Goal: Navigation & Orientation: Find specific page/section

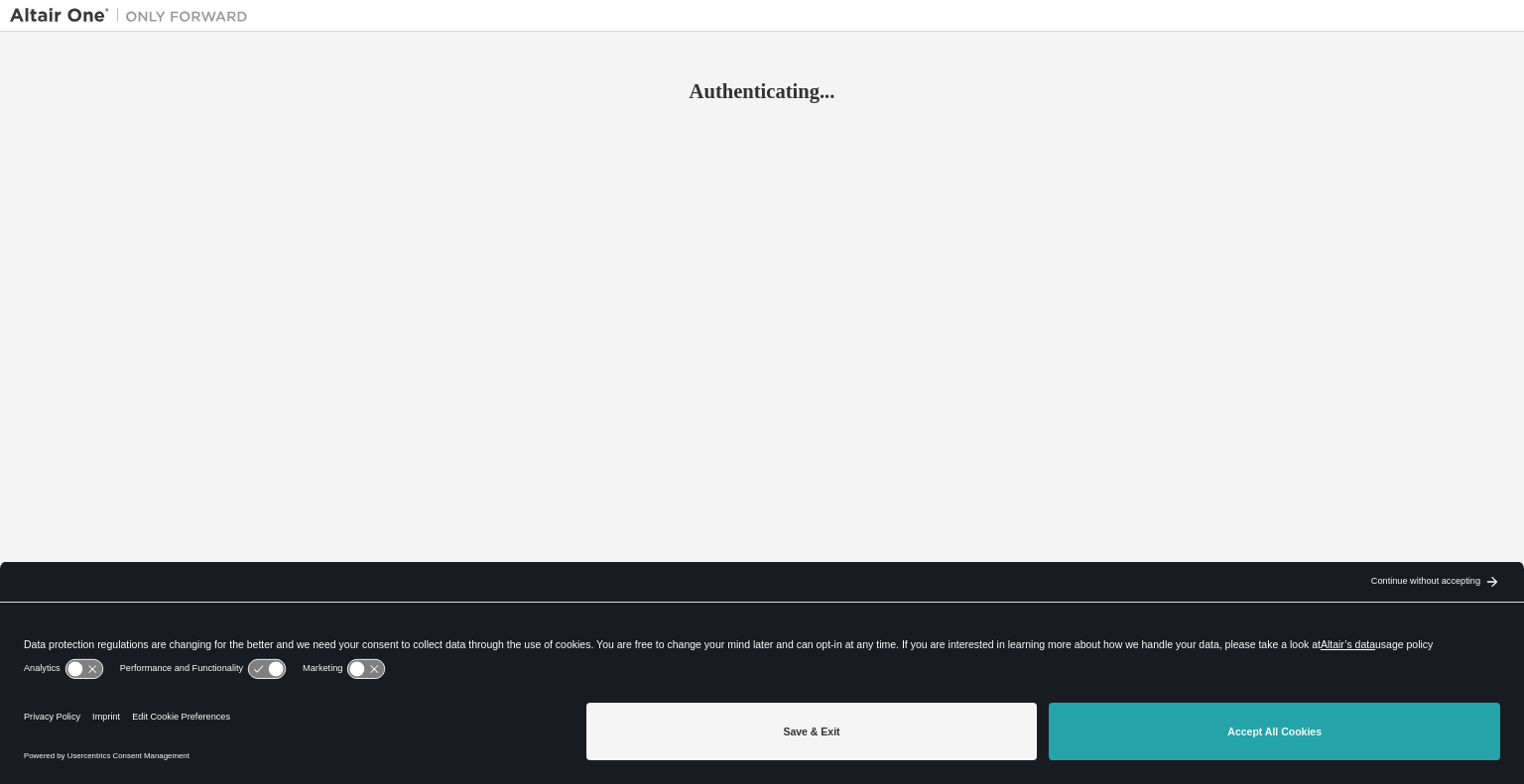
click at [1194, 732] on button "Accept All Cookies" at bounding box center [1274, 732] width 452 height 58
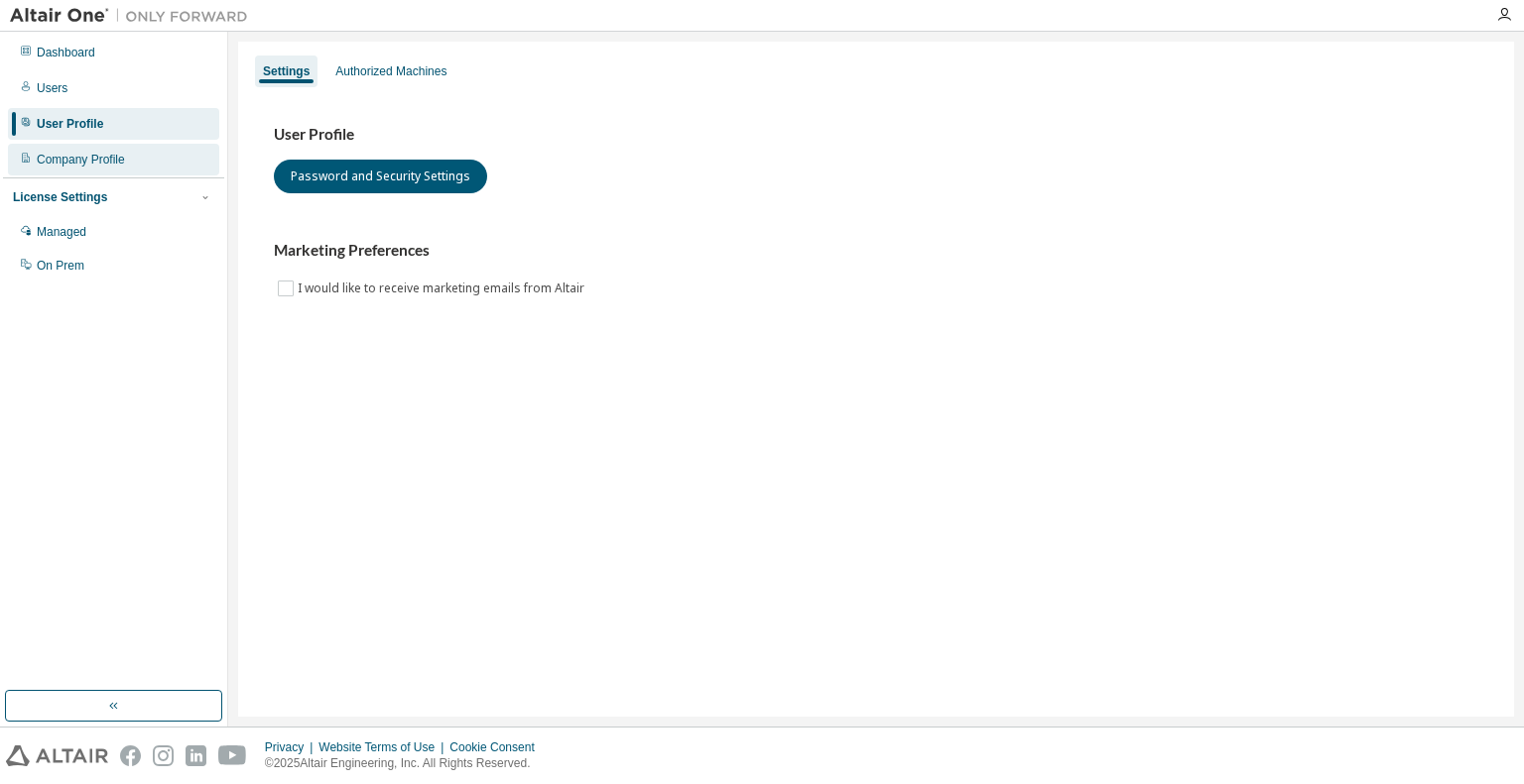
click at [123, 162] on div "Company Profile" at bounding box center [113, 160] width 211 height 32
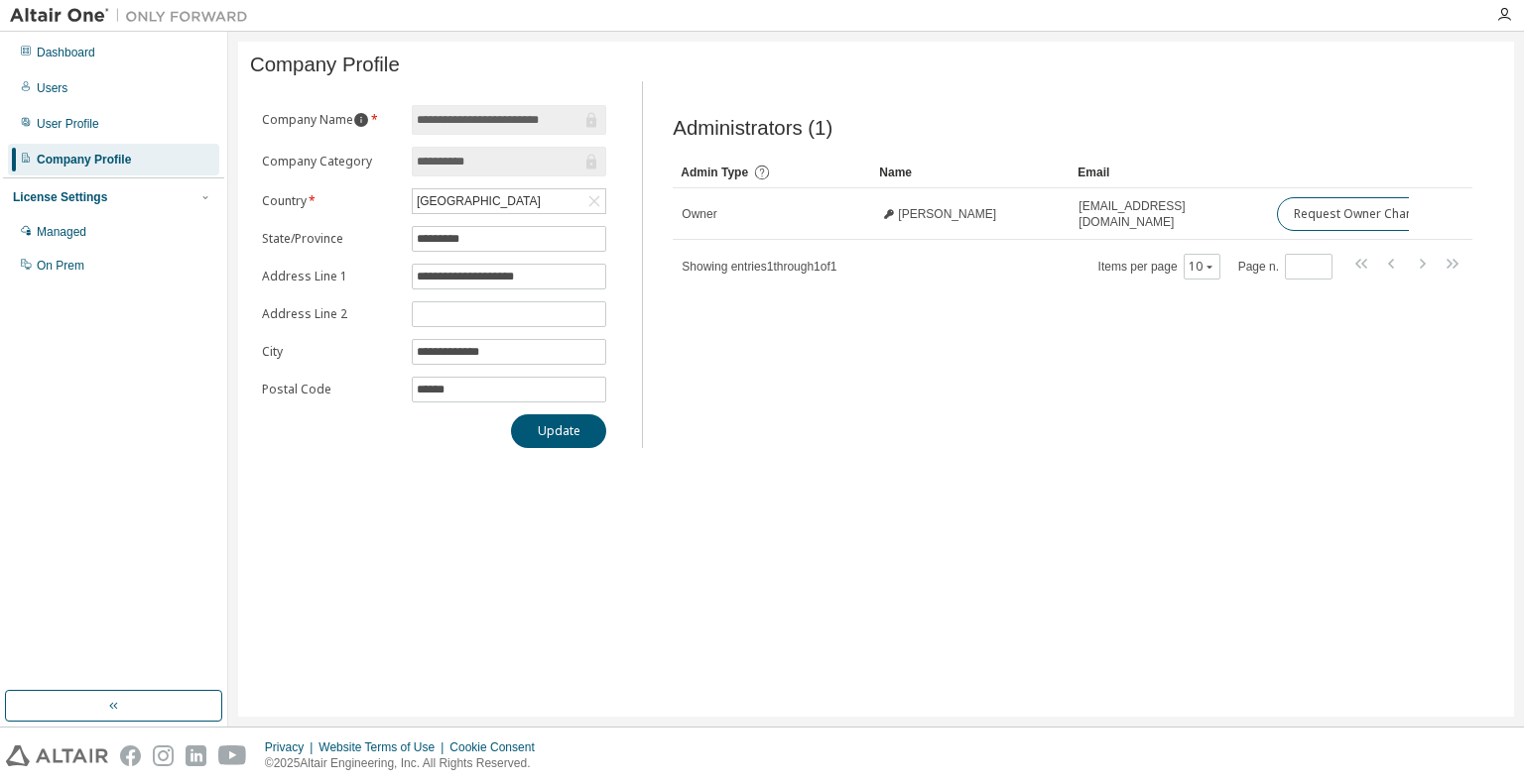
click at [360, 127] on icon "information" at bounding box center [361, 120] width 14 height 14
click at [369, 493] on div "**********" at bounding box center [875, 380] width 1276 height 675
click at [494, 168] on input "**********" at bounding box center [499, 162] width 165 height 20
click at [1502, 16] on icon "button" at bounding box center [1504, 15] width 16 height 16
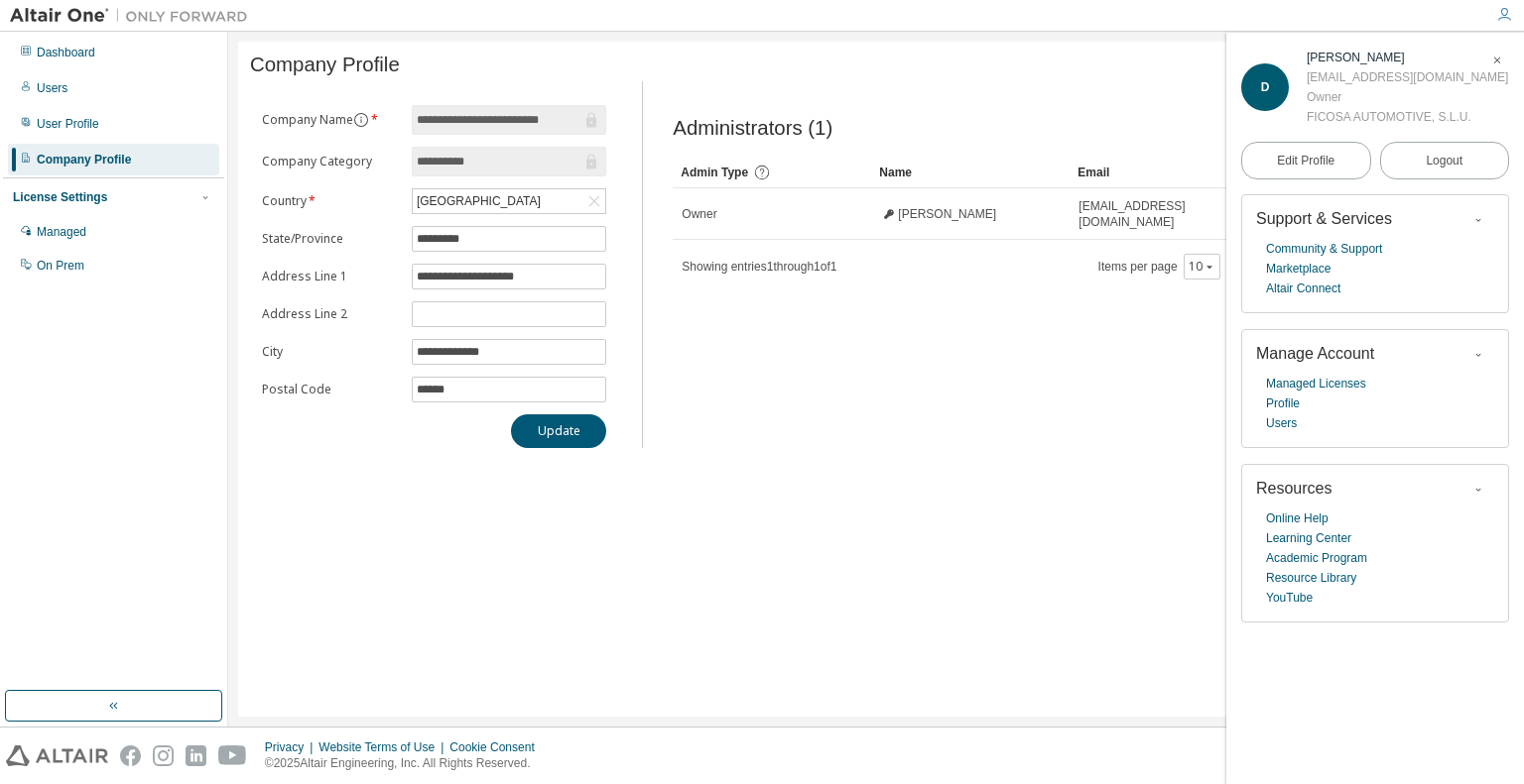
click at [897, 439] on div "Administrators (1) Clear Load Save Save As Field Operator Value Select filter S…" at bounding box center [1072, 270] width 847 height 355
click at [94, 126] on div "User Profile" at bounding box center [68, 124] width 63 height 16
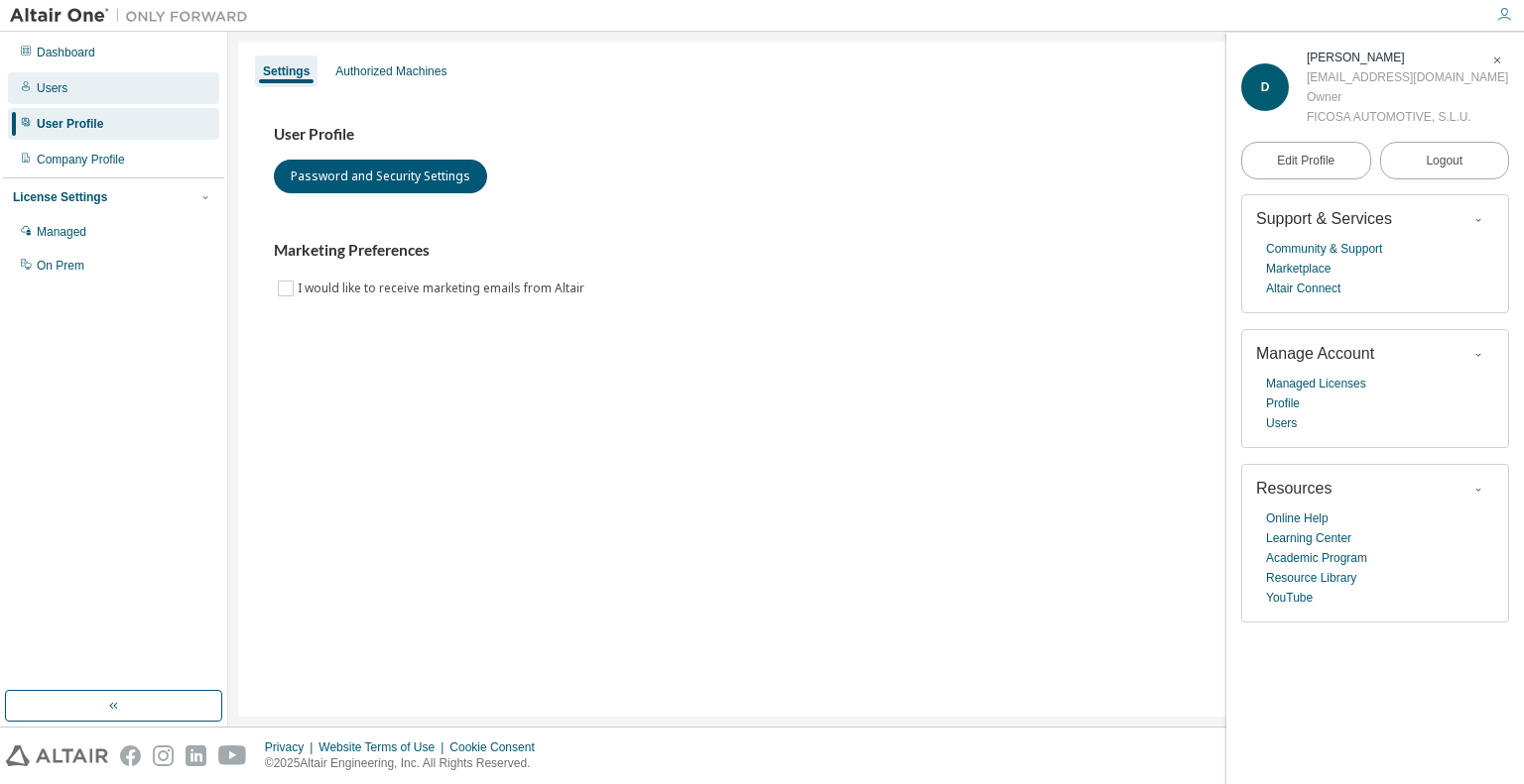
click at [89, 94] on div "Users" at bounding box center [113, 88] width 211 height 32
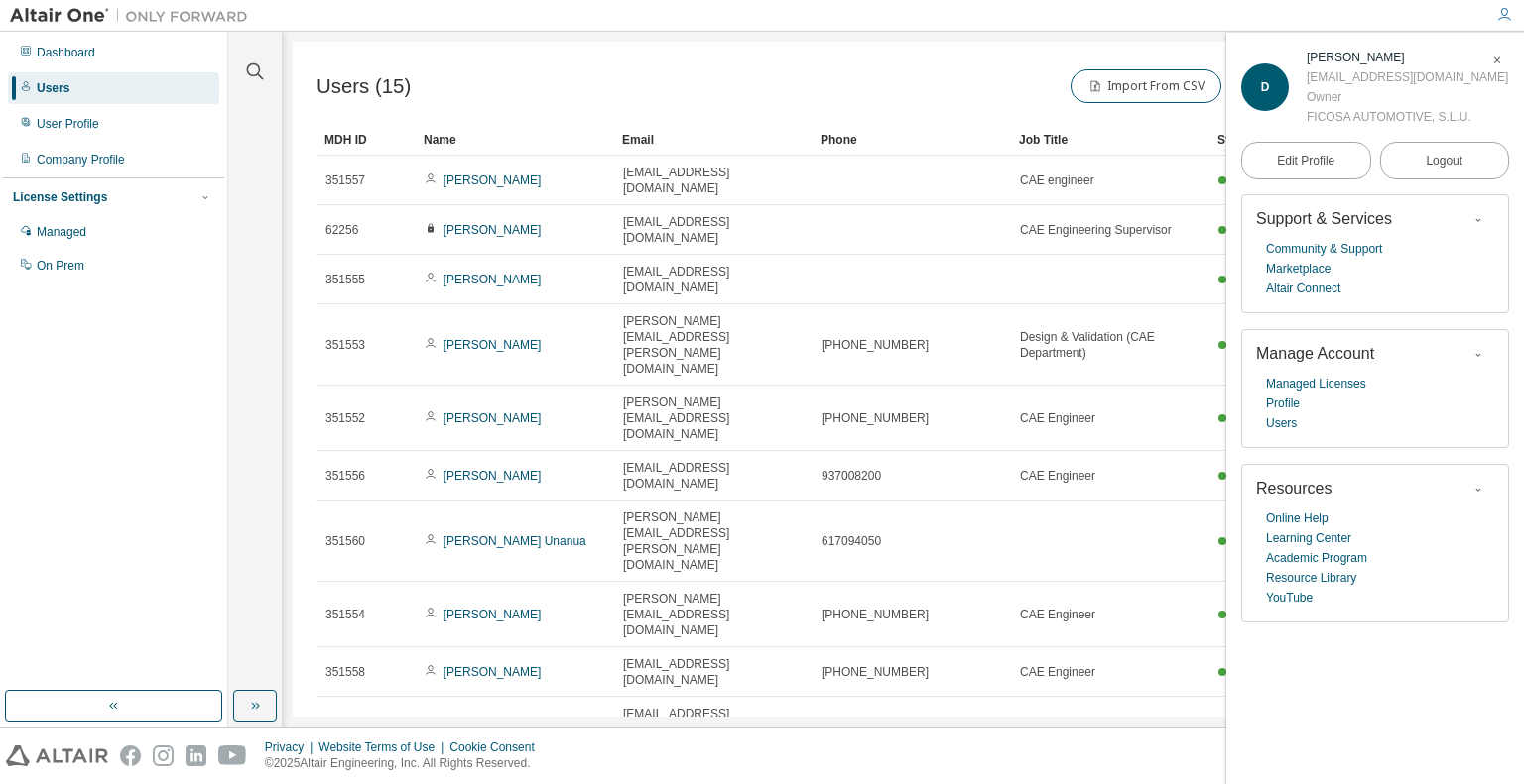
click at [805, 643] on div "Users (15) Import From CSV Export To CSV Add User Clear Load Save Save As Field…" at bounding box center [903, 380] width 1221 height 675
click at [1502, 60] on icon "button" at bounding box center [1497, 61] width 12 height 12
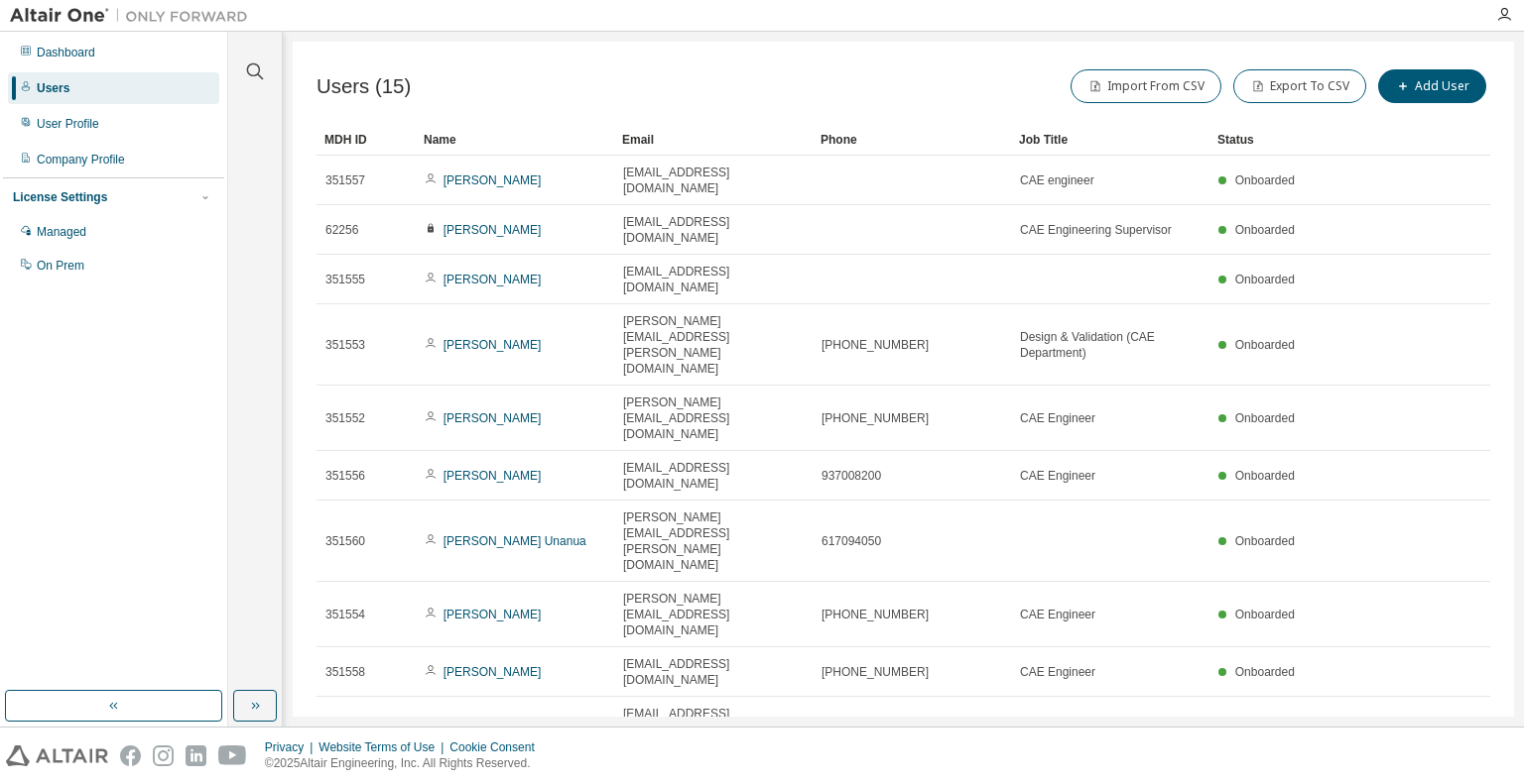
click at [1446, 774] on icon "button" at bounding box center [1440, 786] width 24 height 24
type input "*"
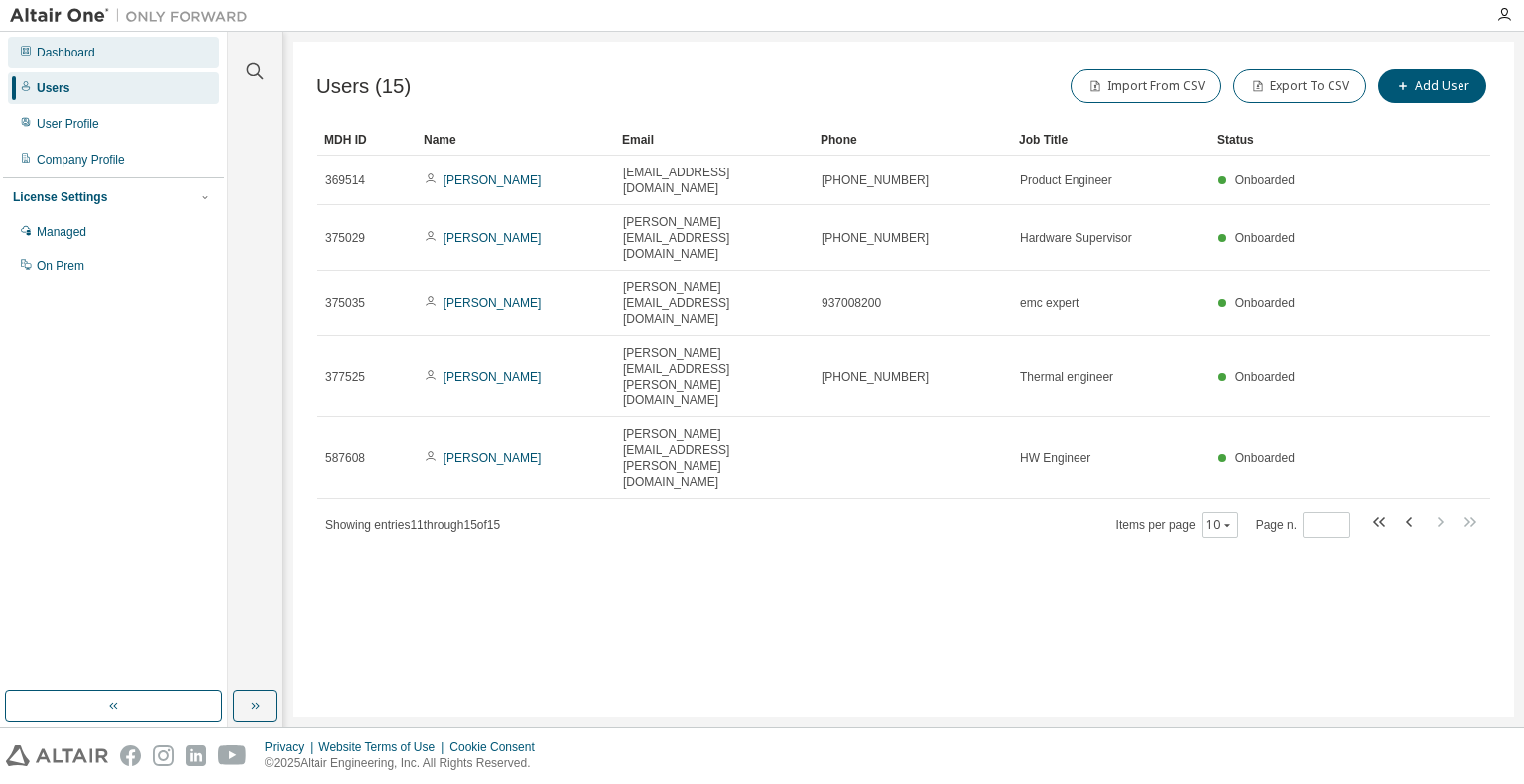
click at [100, 50] on div "Dashboard" at bounding box center [113, 53] width 211 height 32
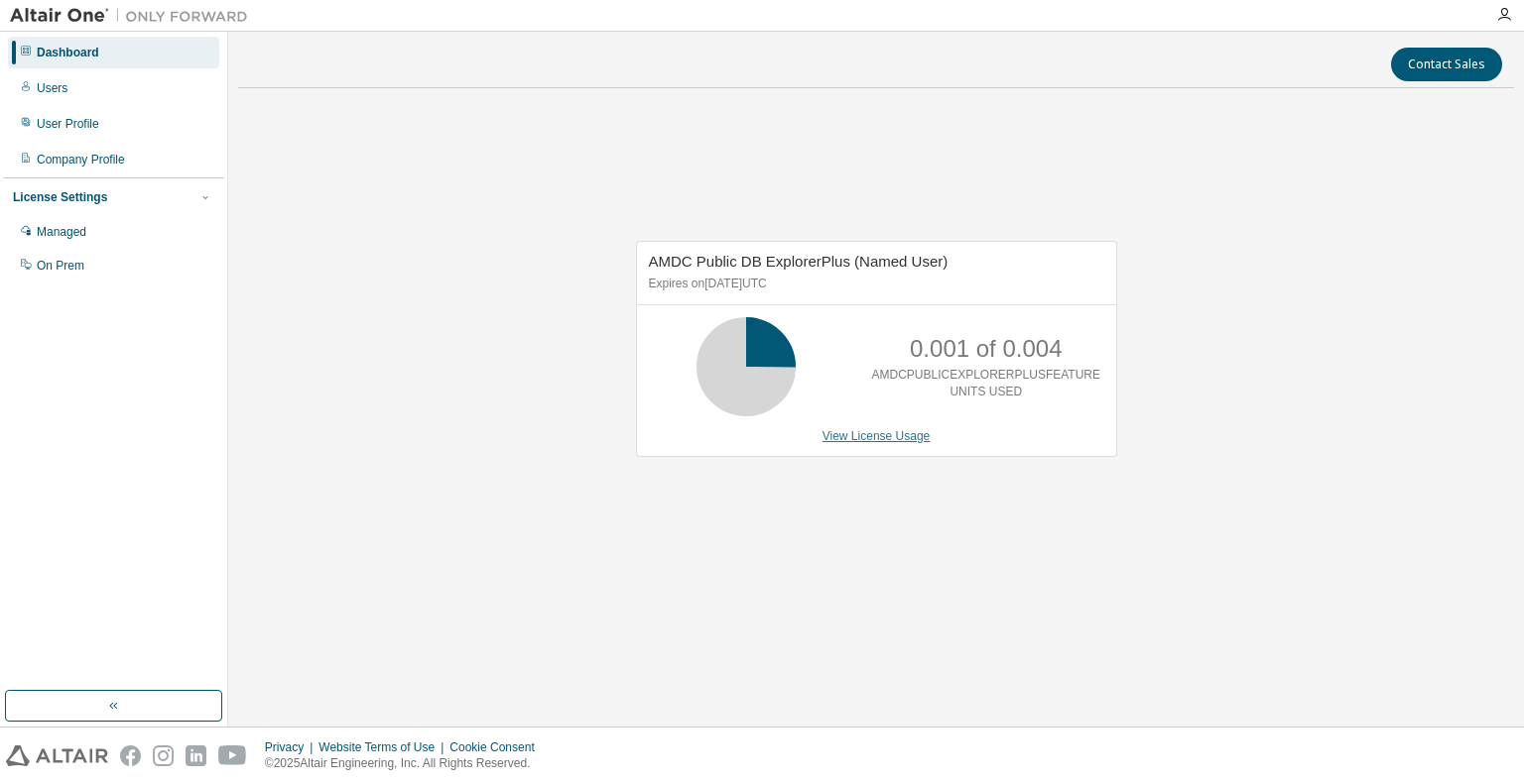
click at [853, 436] on link "View License Usage" at bounding box center [876, 436] width 108 height 14
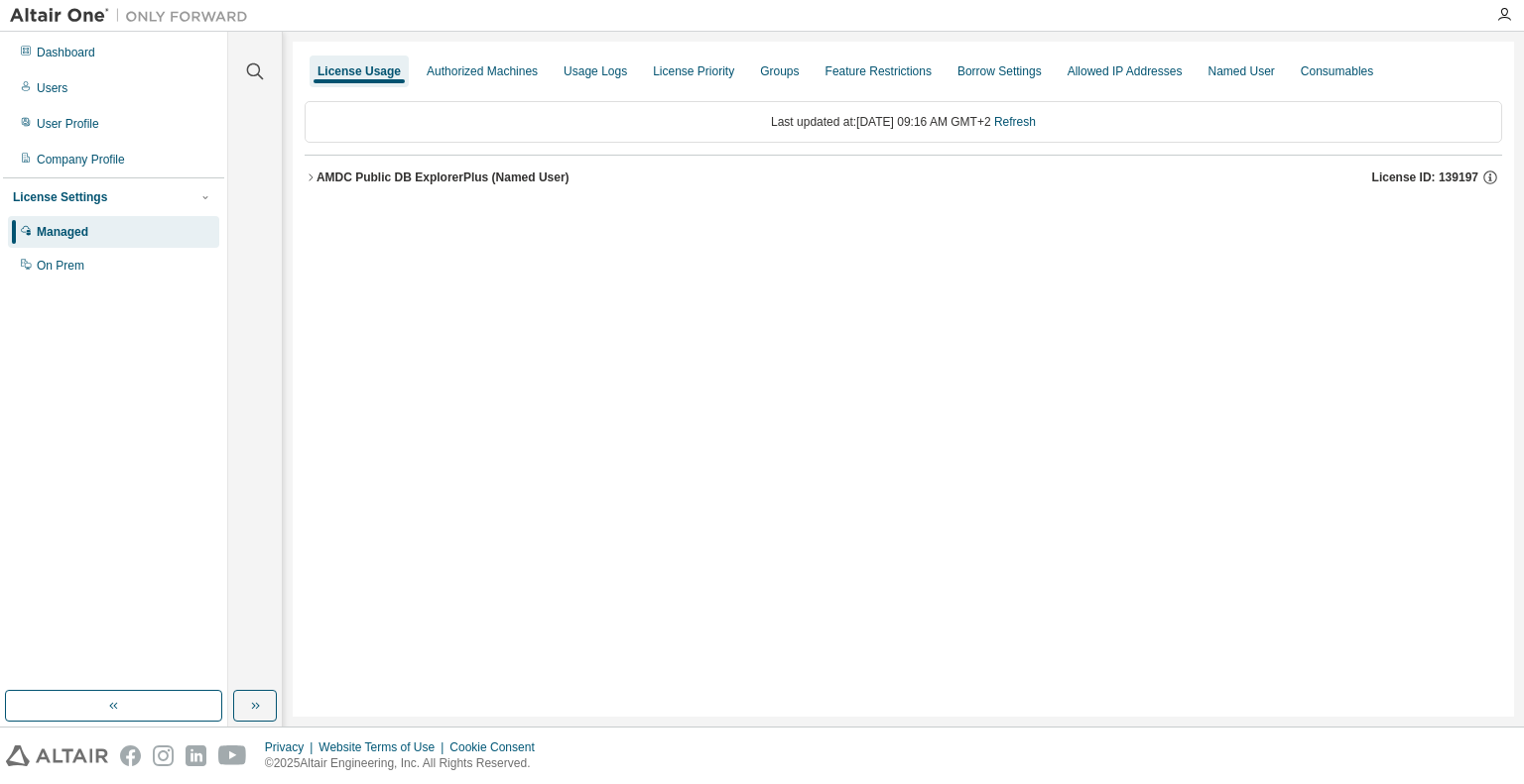
click at [451, 167] on button "AMDC Public DB ExplorerPlus (Named User) License ID: 139197" at bounding box center [903, 178] width 1197 height 44
click at [330, 218] on icon "button" at bounding box center [329, 218] width 12 height 12
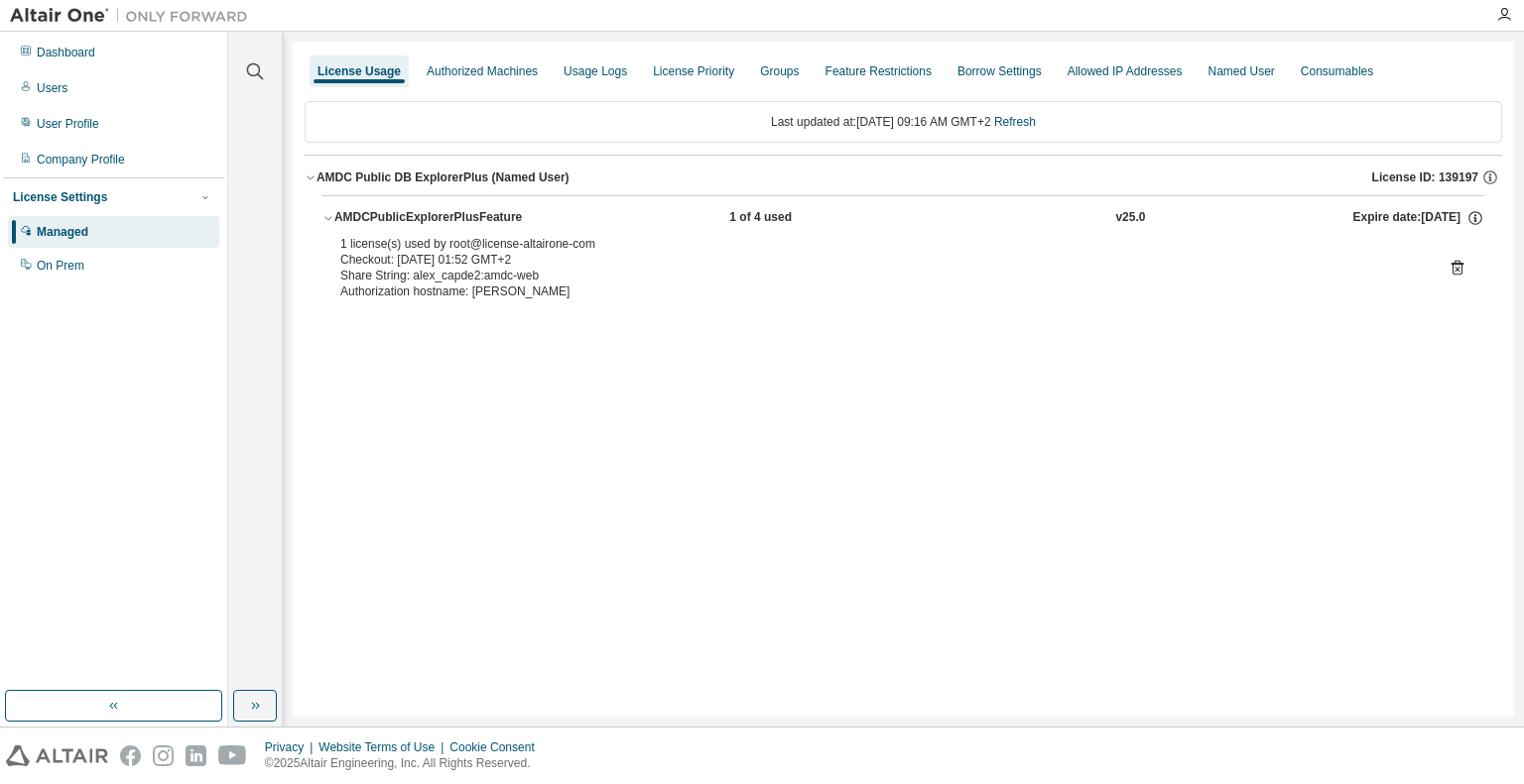
click at [743, 215] on div "1 of 4 used" at bounding box center [818, 218] width 179 height 18
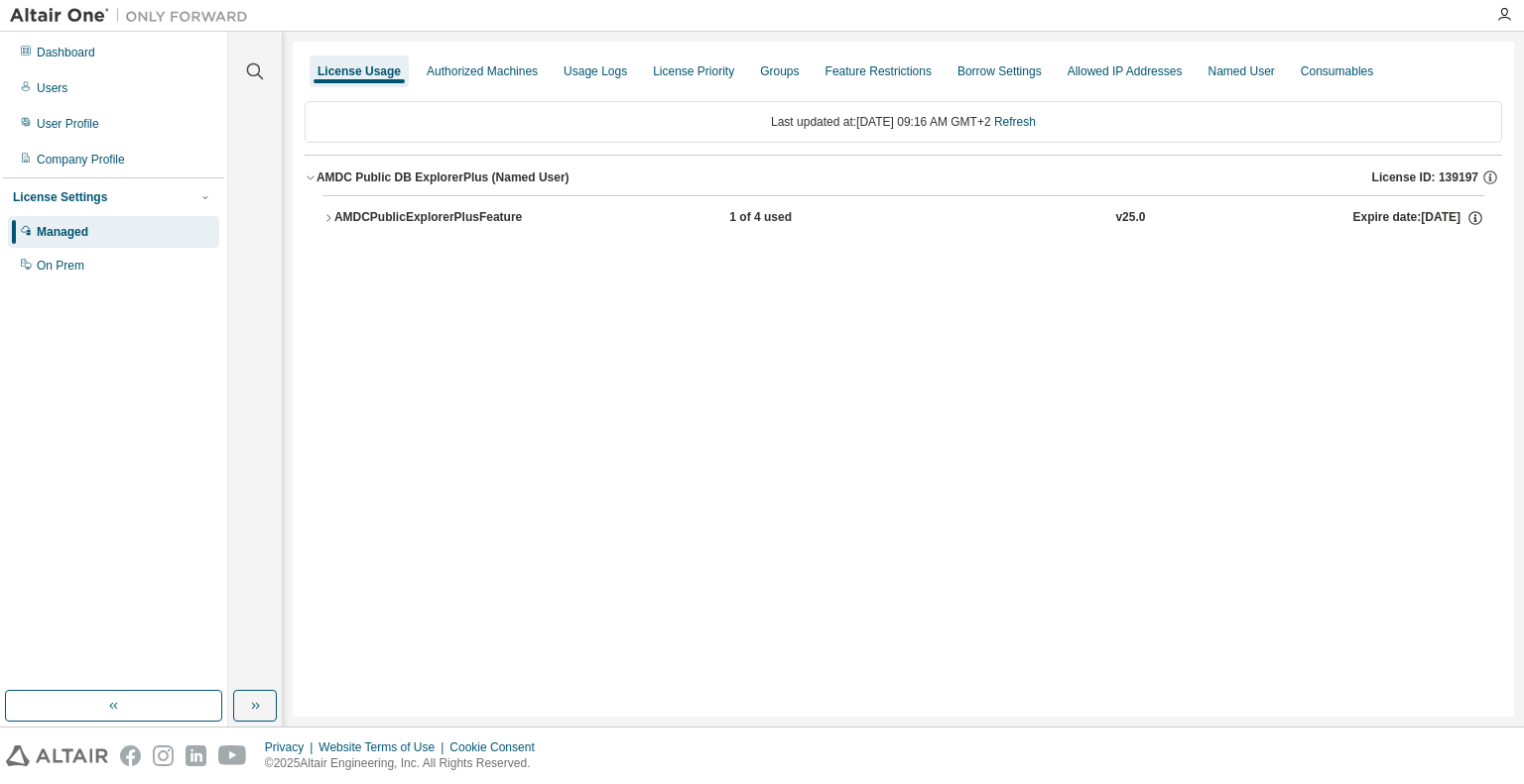
click at [743, 215] on div "1 of 4 used" at bounding box center [818, 218] width 179 height 18
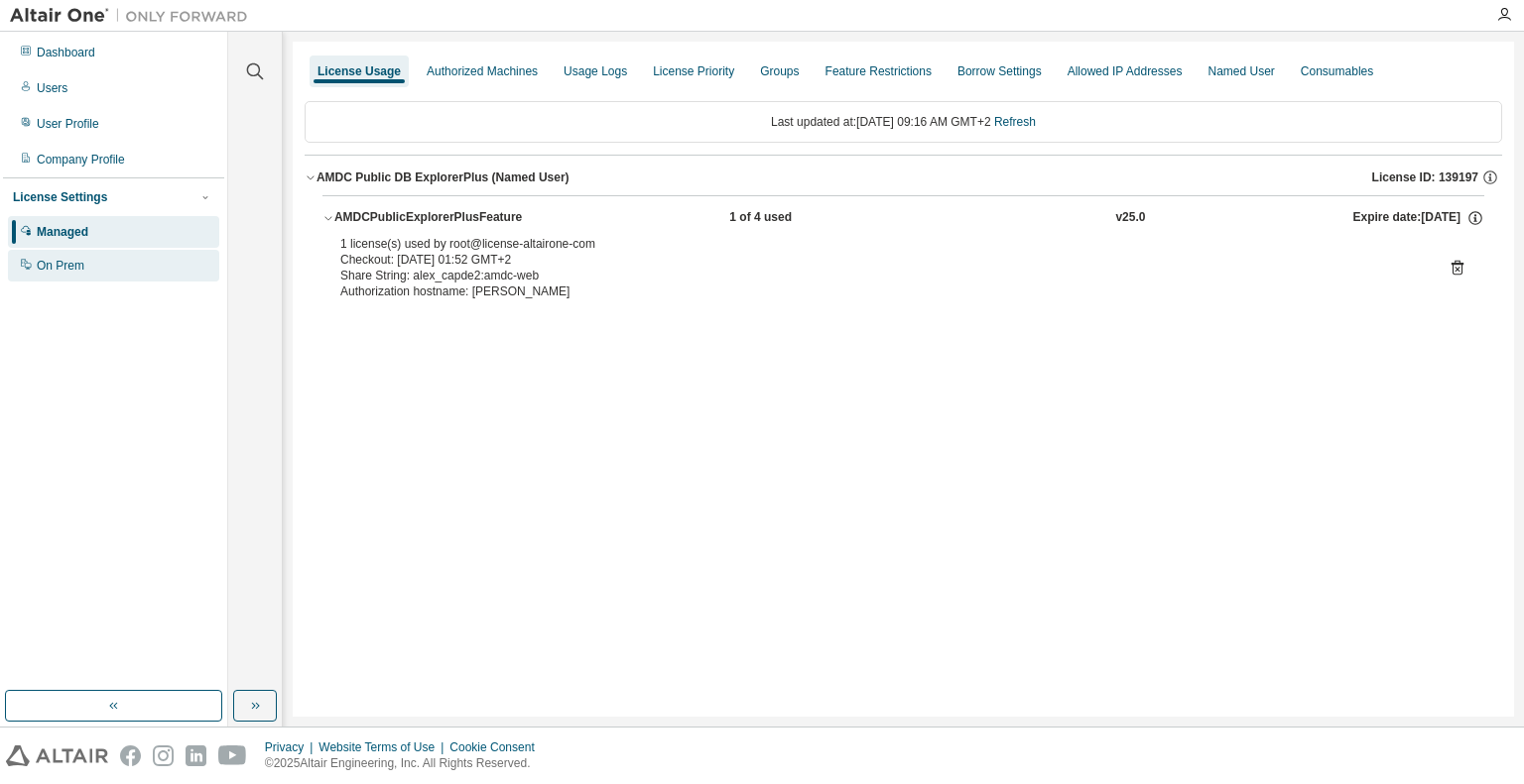
click at [106, 269] on div "On Prem" at bounding box center [113, 266] width 211 height 32
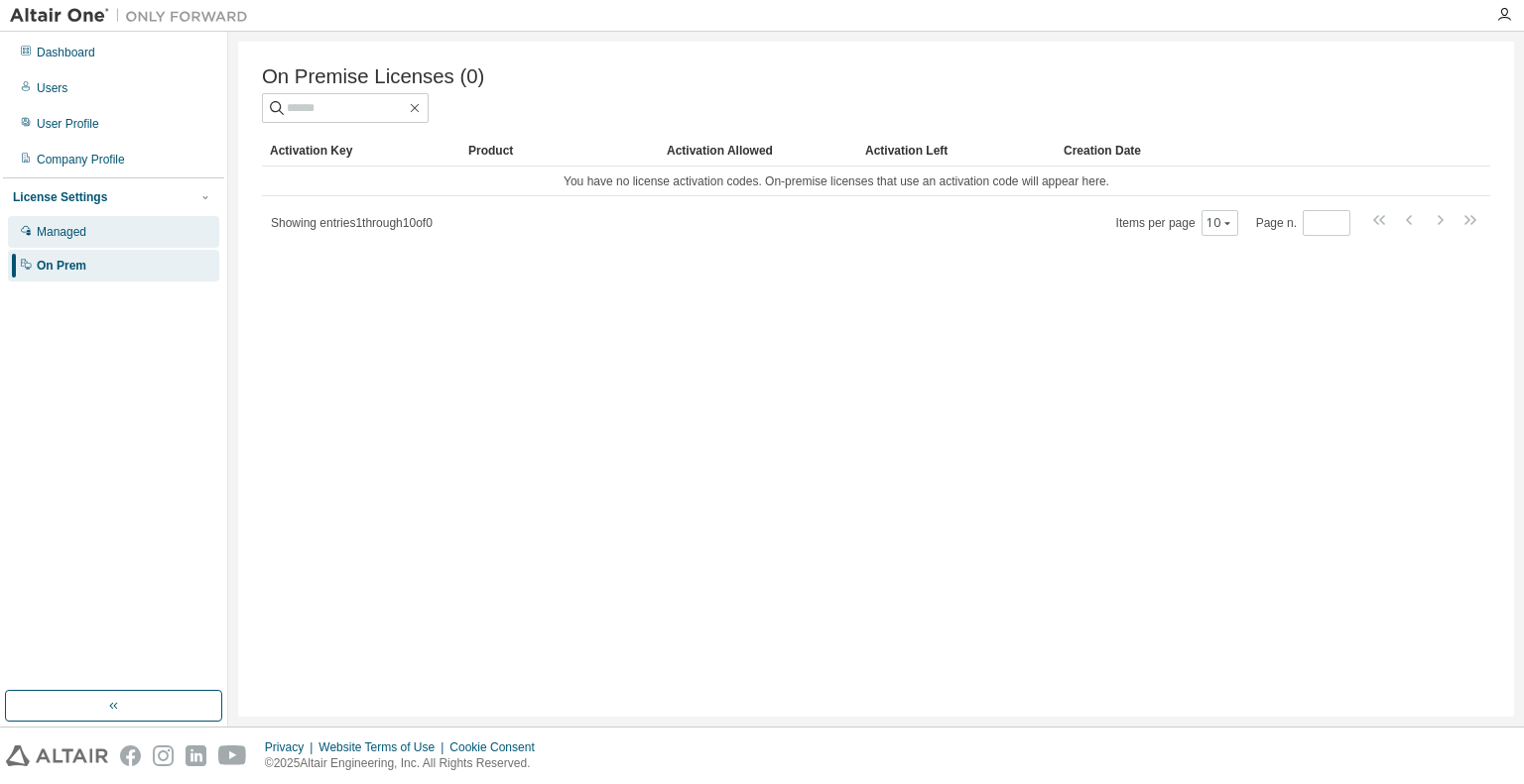
click at [115, 231] on div "Managed" at bounding box center [113, 232] width 211 height 32
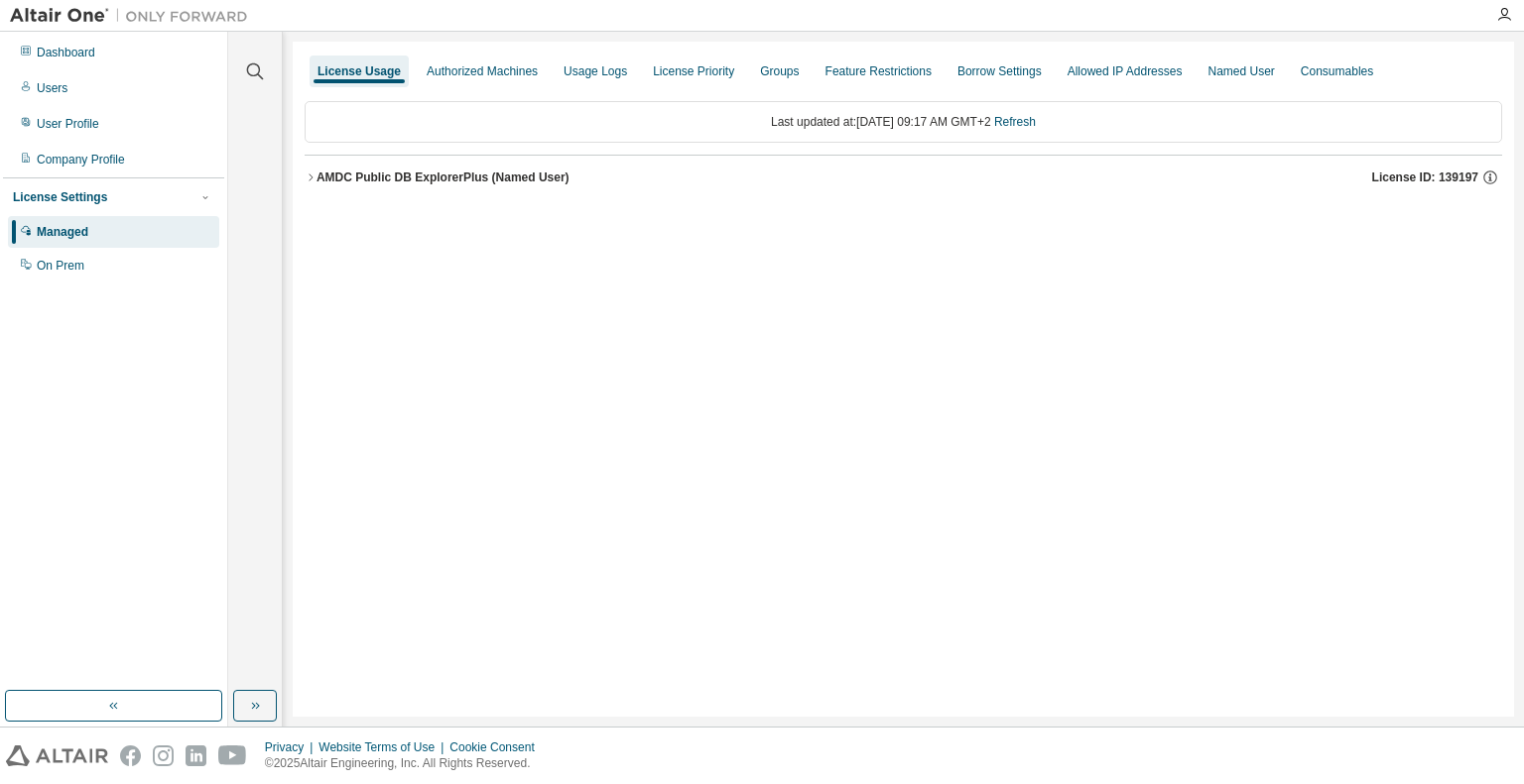
click at [331, 174] on div "AMDC Public DB ExplorerPlus (Named User)" at bounding box center [443, 178] width 253 height 16
click at [357, 220] on div "AMDCPublicExplorerPlusFeature" at bounding box center [429, 218] width 188 height 18
